Goal: Complete application form

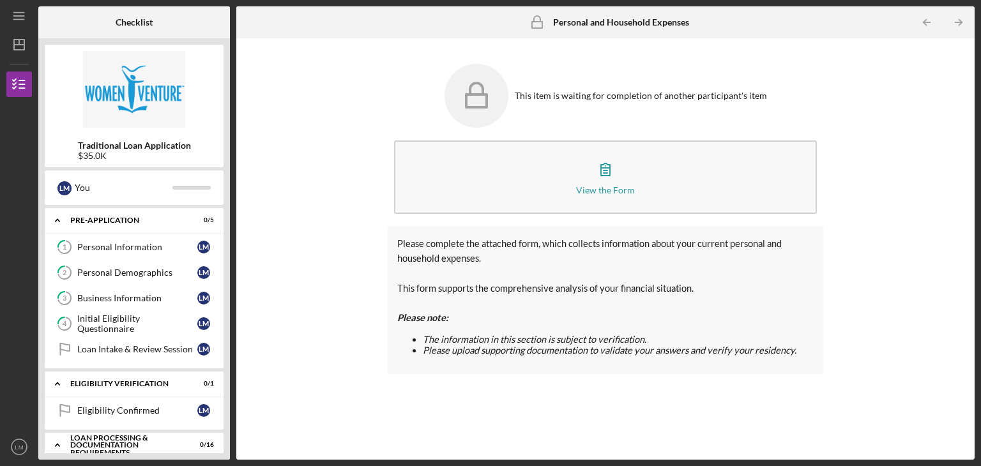
scroll to position [64, 0]
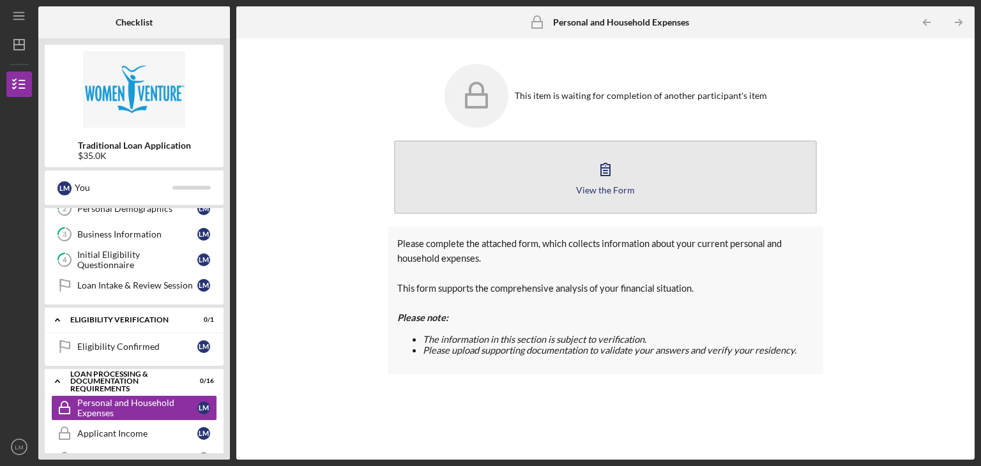
click at [603, 171] on icon "button" at bounding box center [605, 169] width 32 height 32
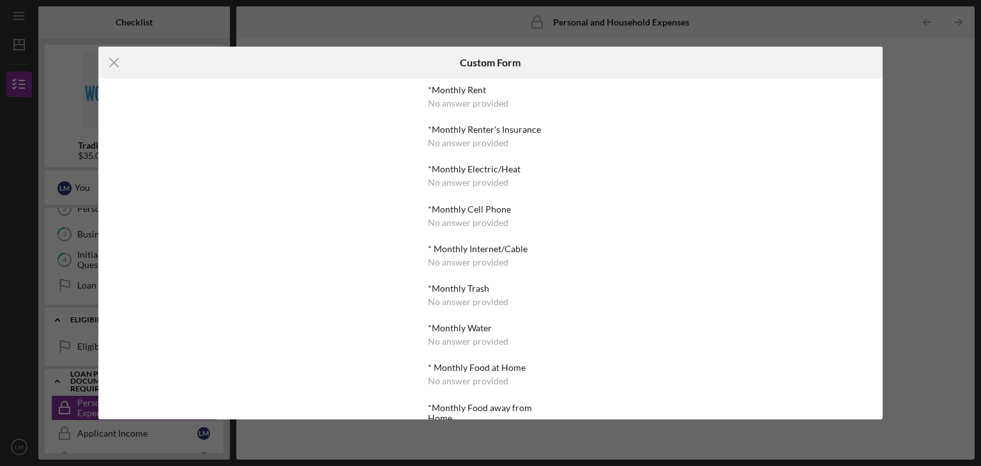
click at [447, 103] on div "No answer provided" at bounding box center [468, 103] width 80 height 10
click at [290, 210] on div "*Monthly Rent No answer provided *Monthly Renter's Insurance No answer provided…" at bounding box center [490, 249] width 785 height 341
click at [473, 103] on div "No answer provided" at bounding box center [468, 103] width 80 height 10
click at [116, 64] on icon "Icon/Menu Close" at bounding box center [114, 63] width 32 height 32
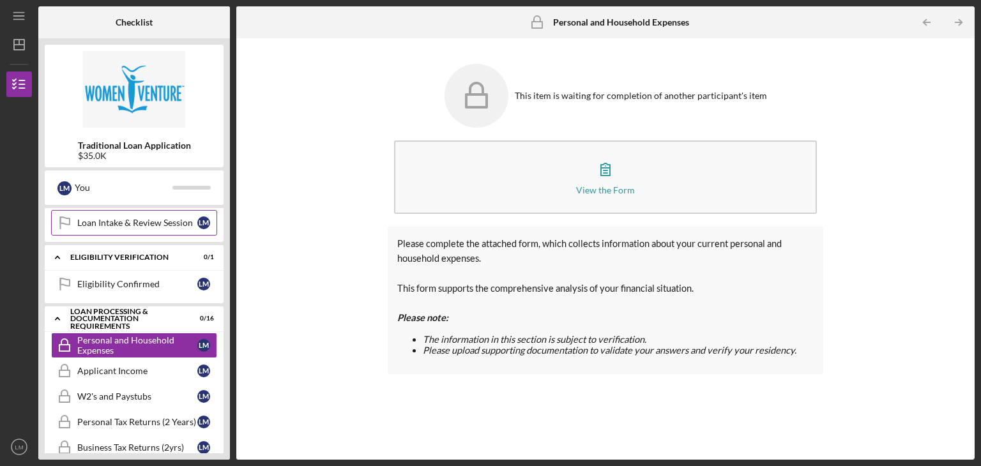
scroll to position [128, 0]
click at [128, 365] on div "Applicant Income" at bounding box center [137, 370] width 120 height 10
